Goal: Transaction & Acquisition: Purchase product/service

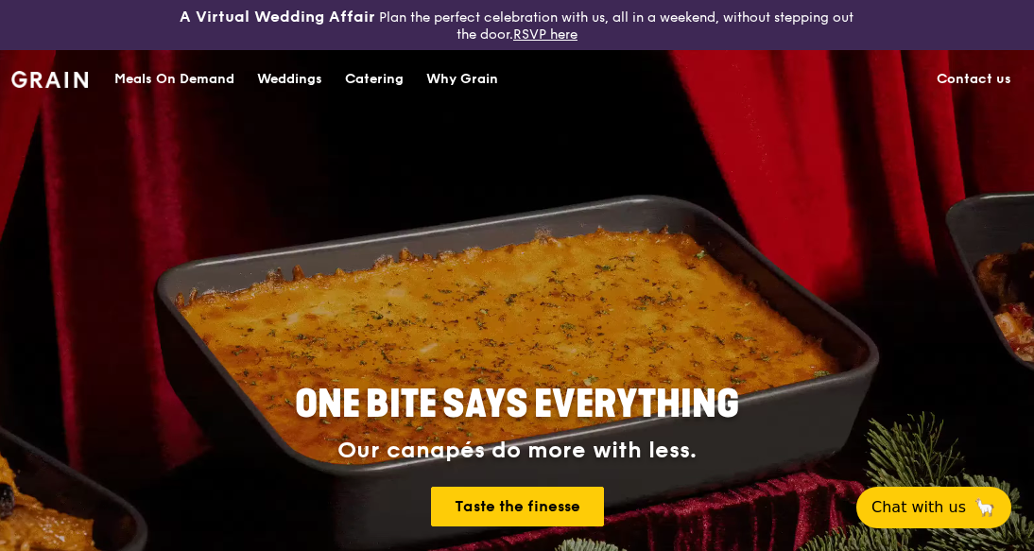
click at [376, 85] on div "Catering" at bounding box center [374, 79] width 59 height 57
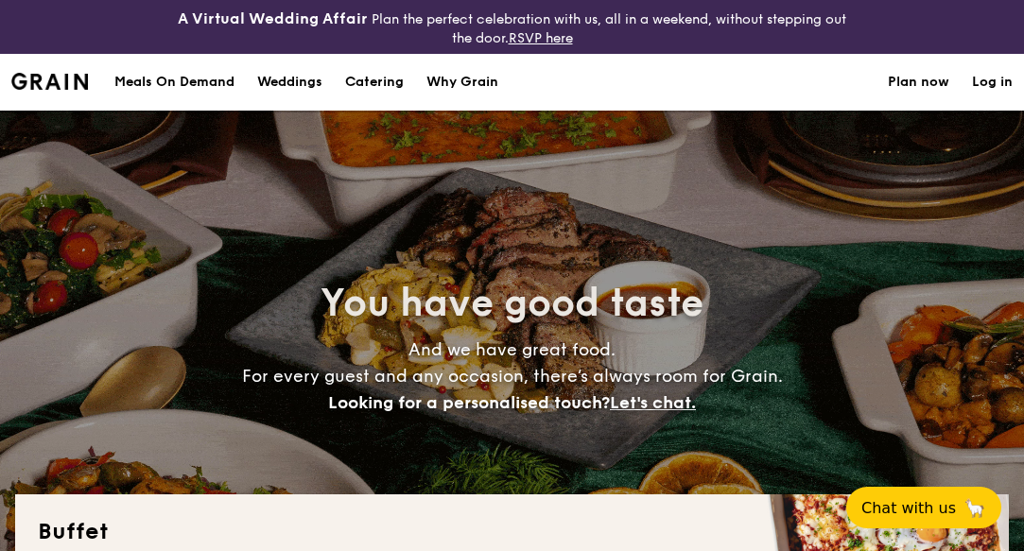
select select
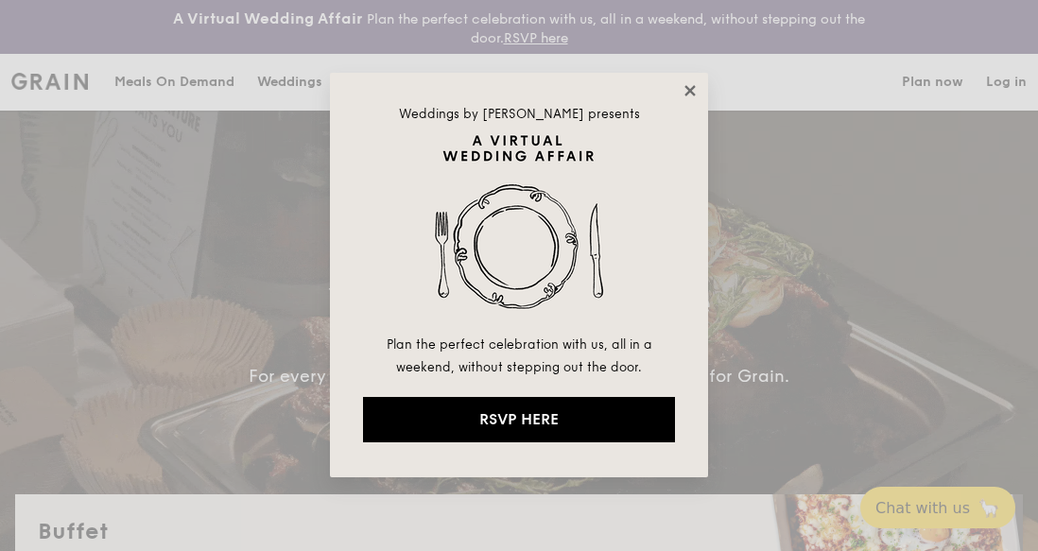
click at [690, 88] on icon at bounding box center [690, 90] width 17 height 17
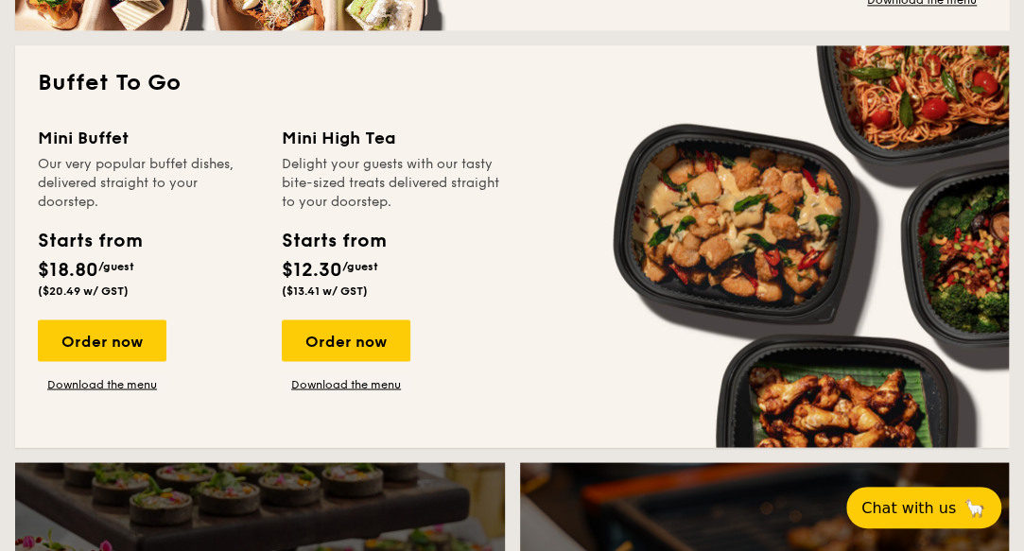
scroll to position [1288, 0]
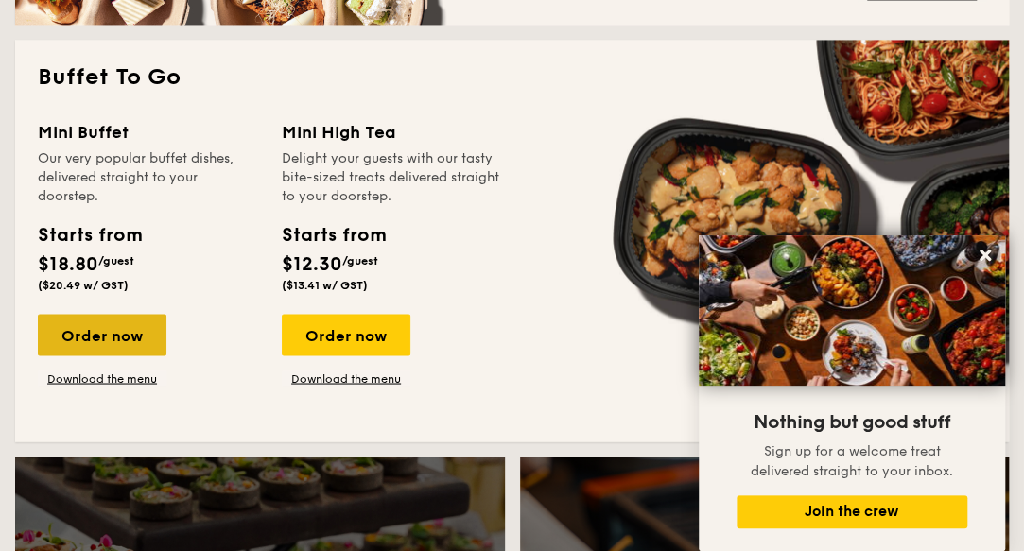
click at [112, 330] on div "Order now" at bounding box center [102, 335] width 129 height 42
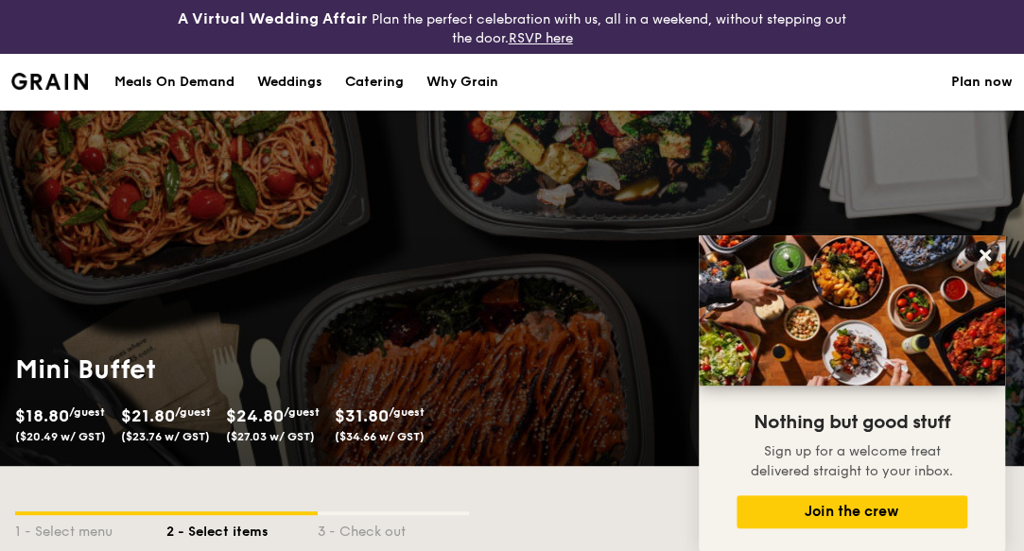
click at [741, 94] on section "Meals On Demand Weddings Catering Why Grain Plan now" at bounding box center [511, 82] width 1001 height 57
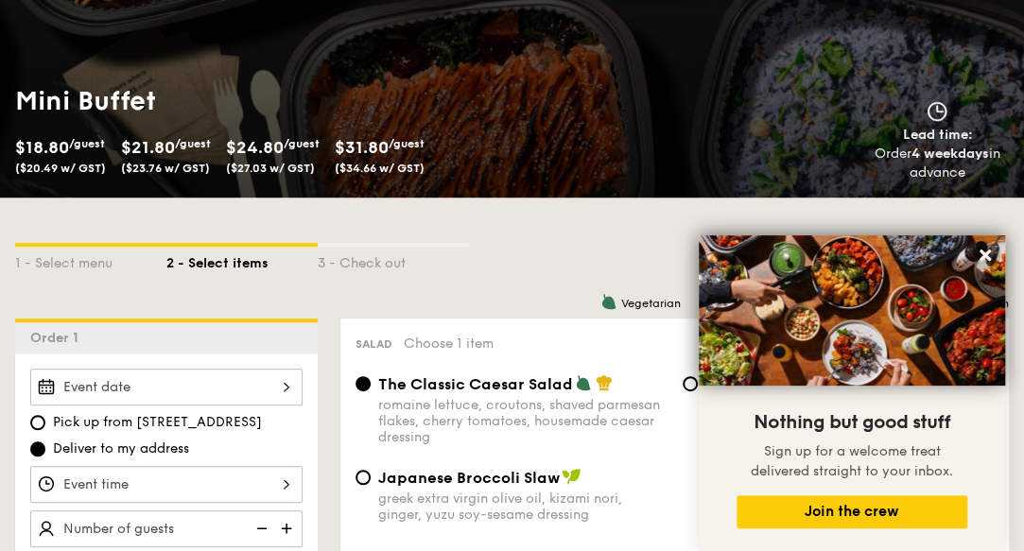
scroll to position [267, 0]
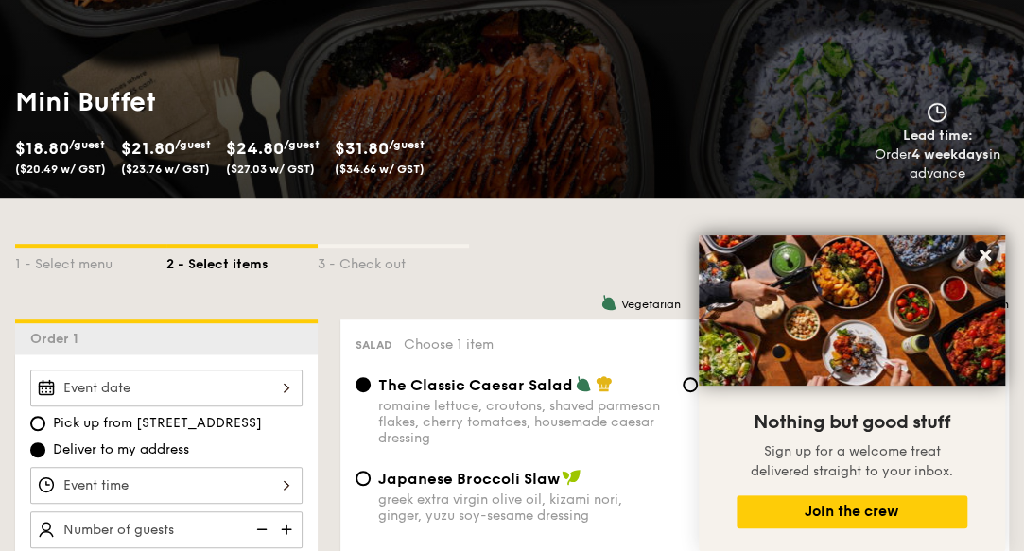
click at [722, 133] on div "Lead time: Order 4 weekdays in advance" at bounding box center [765, 142] width 520 height 81
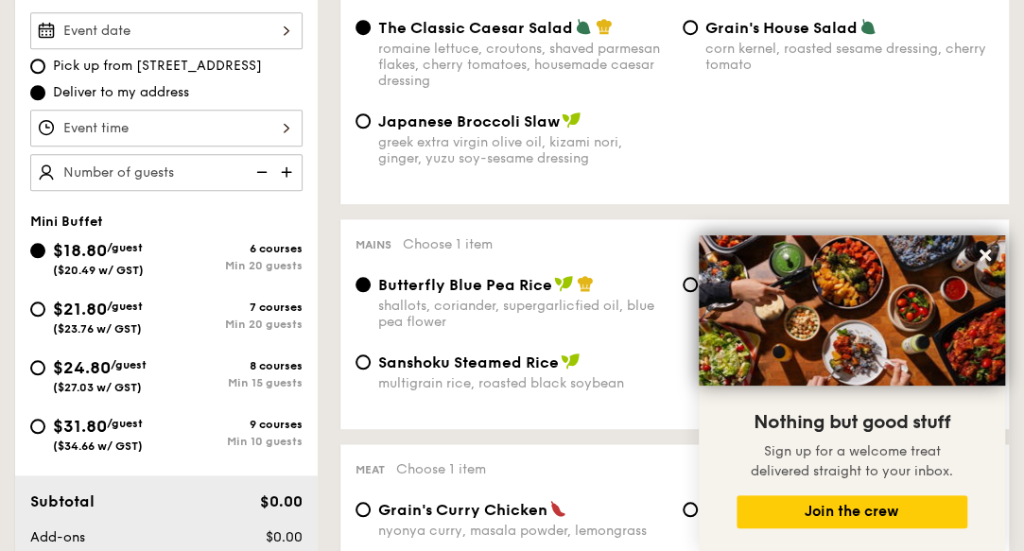
scroll to position [626, 0]
click at [41, 424] on input "$31.80 /guest ($34.66 w/ GST) 9 courses Min 10 guests" at bounding box center [37, 425] width 15 height 15
radio input "true"
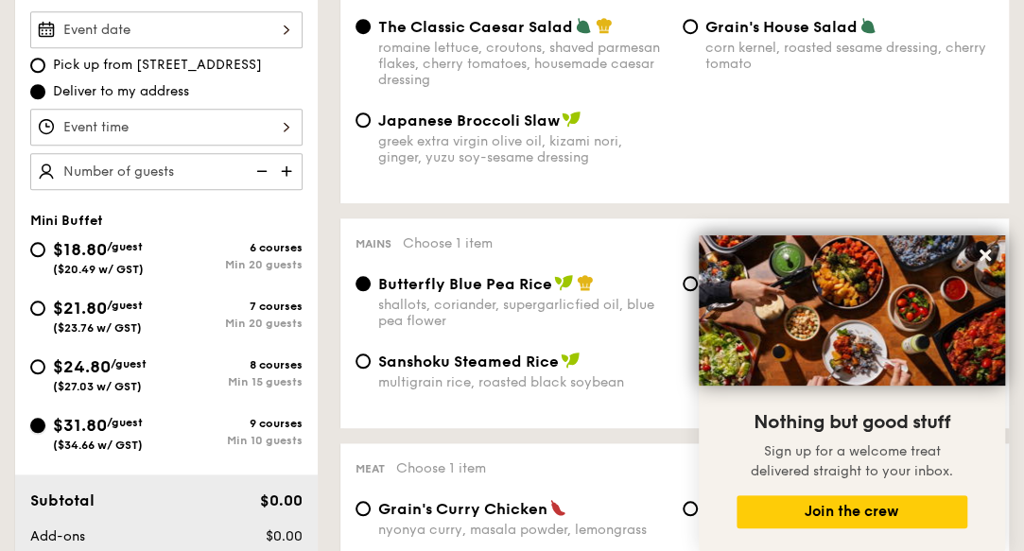
radio input "false"
radio input "true"
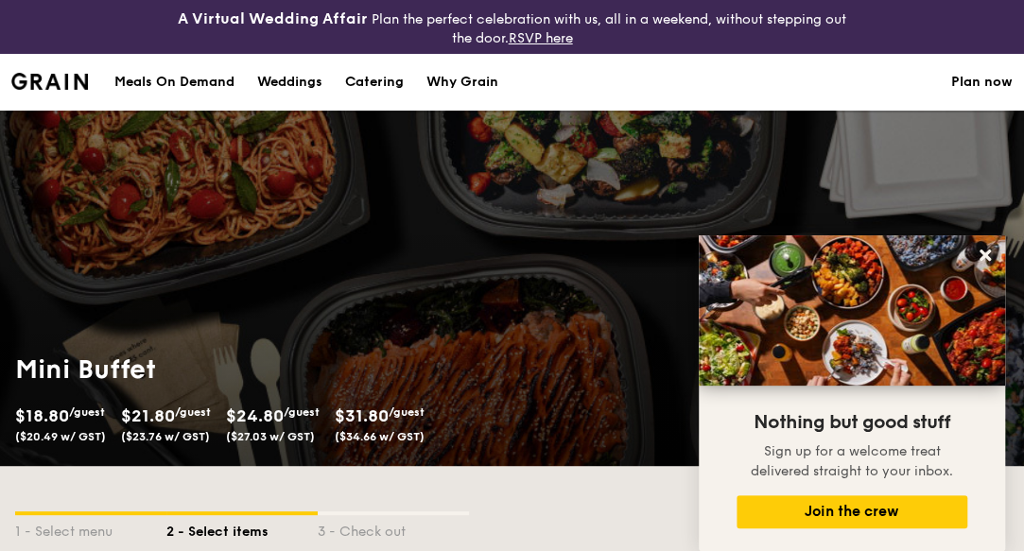
scroll to position [407, 0]
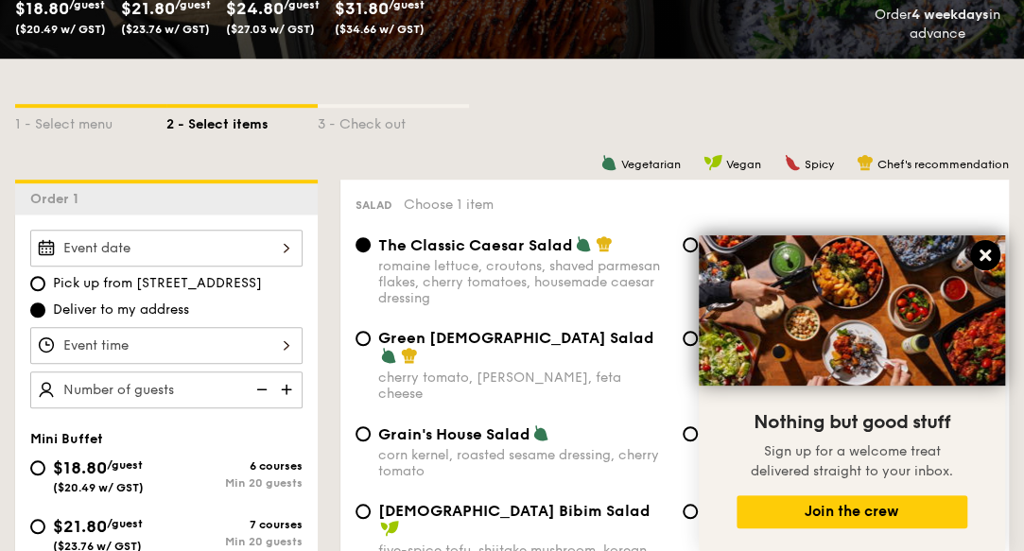
click at [990, 256] on icon at bounding box center [984, 255] width 17 height 17
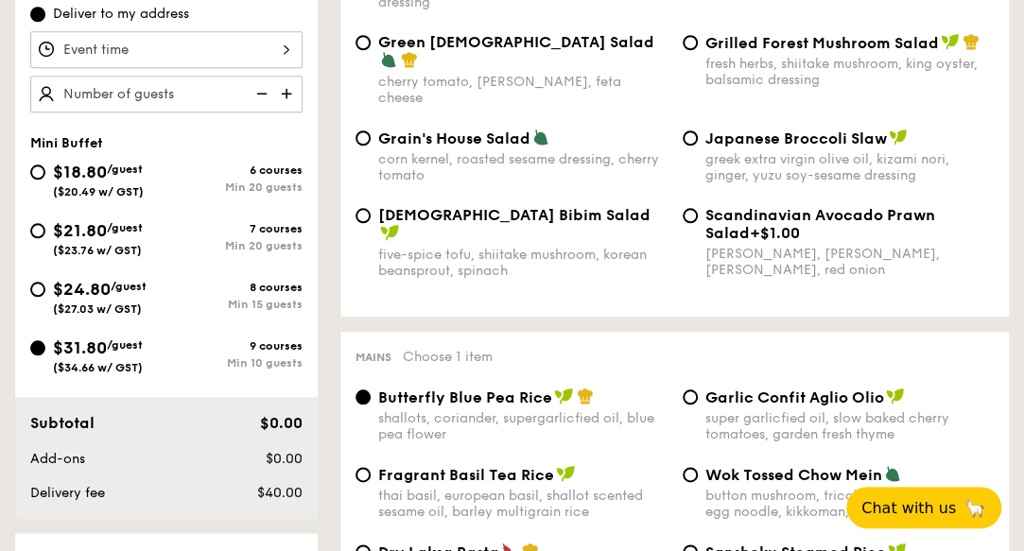
scroll to position [702, 0]
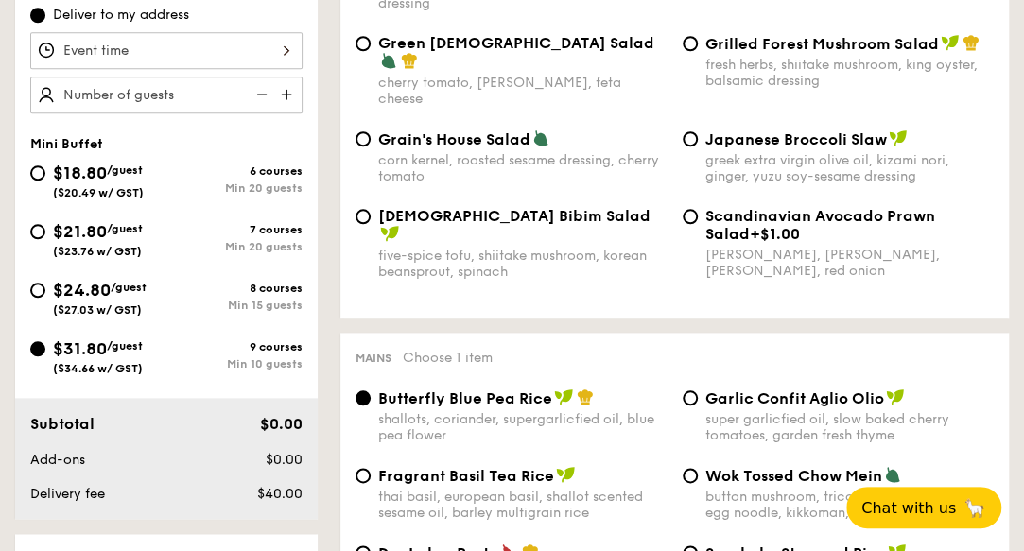
click at [127, 289] on span "/guest" at bounding box center [129, 287] width 36 height 13
click at [45, 289] on input "$24.80 /guest ($27.03 w/ GST) 8 courses Min 15 guests" at bounding box center [37, 290] width 15 height 15
radio input "true"
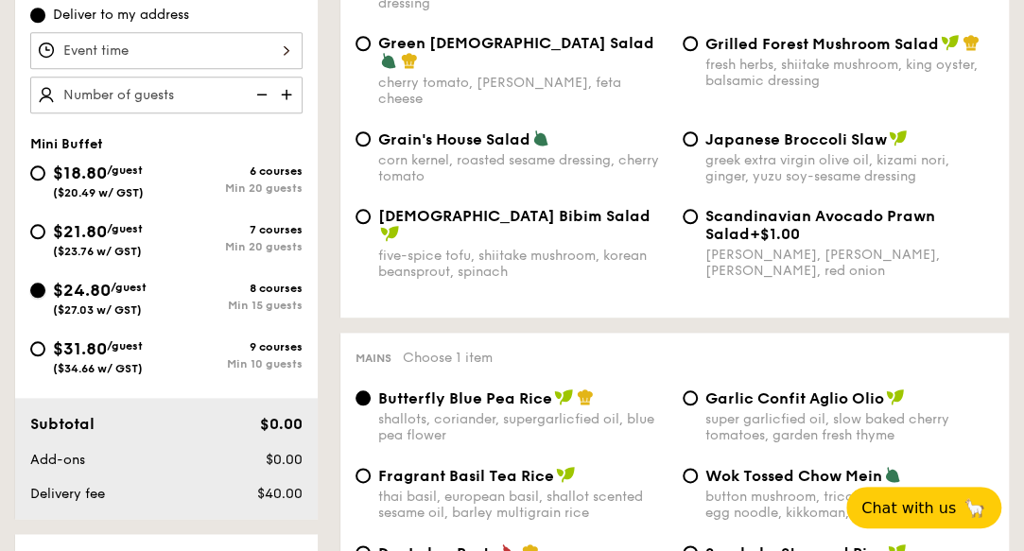
radio input "true"
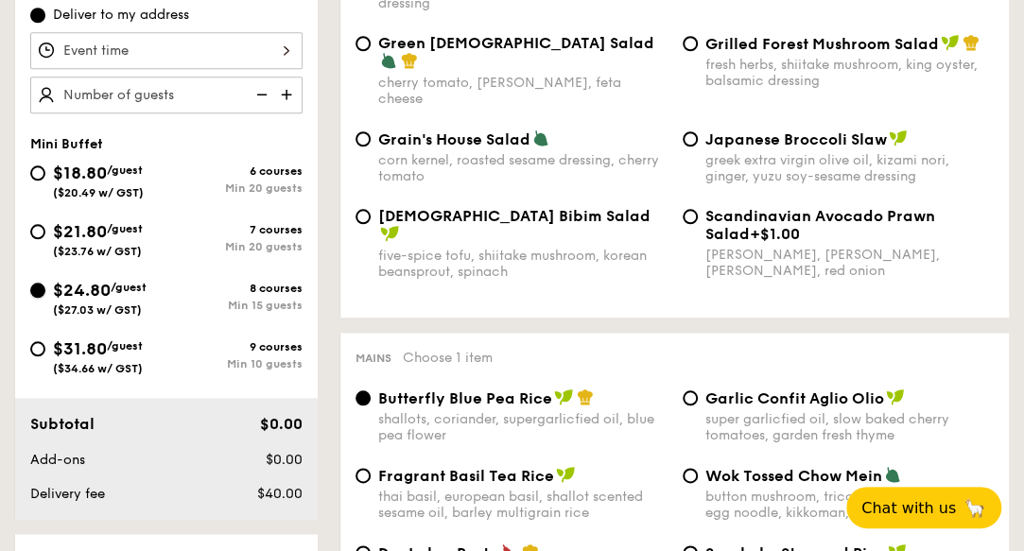
radio input "true"
